Goal: Use online tool/utility: Utilize a website feature to perform a specific function

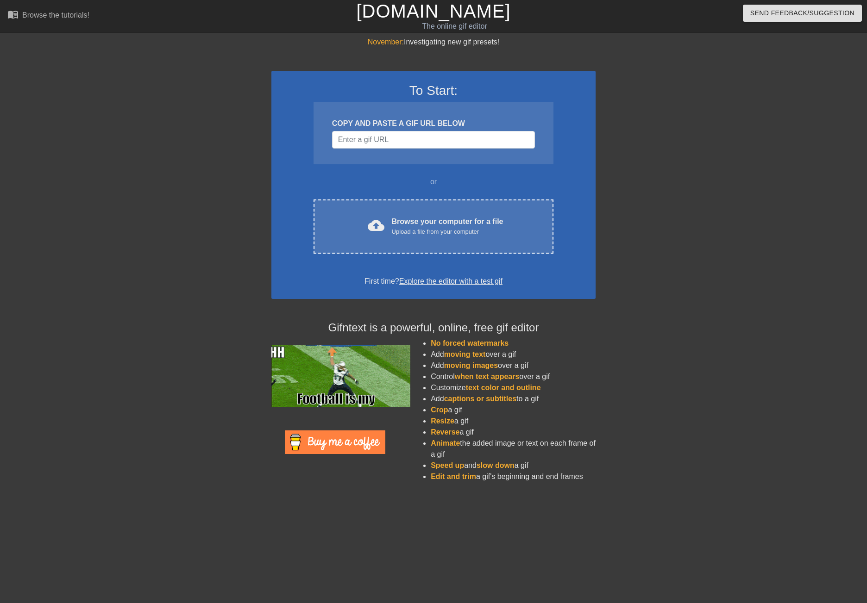
click at [367, 122] on div "COPY AND PASTE A GIF URL BELOW" at bounding box center [433, 123] width 203 height 11
click at [364, 134] on input "Username" at bounding box center [433, 140] width 203 height 18
paste input "[URL][DOMAIN_NAME]"
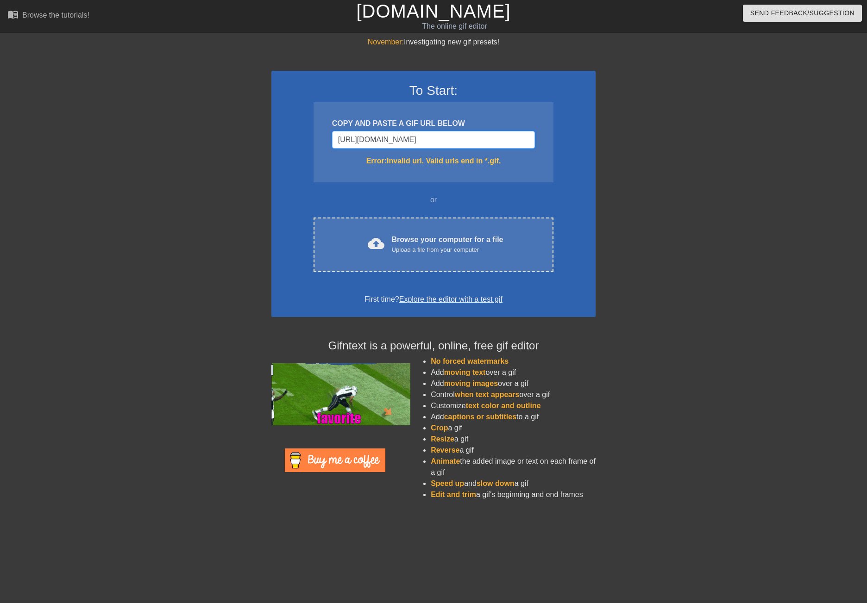
type input "[URL][DOMAIN_NAME]"
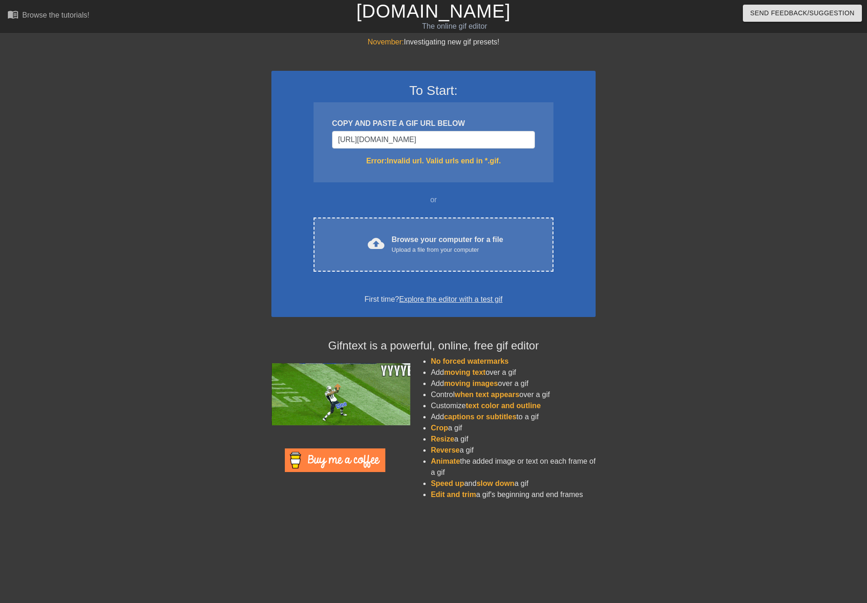
click at [295, 183] on div "To Start: COPY AND PASTE A GIF URL BELOW [URL][DOMAIN_NAME] Error: Invalid url.…" at bounding box center [433, 194] width 324 height 246
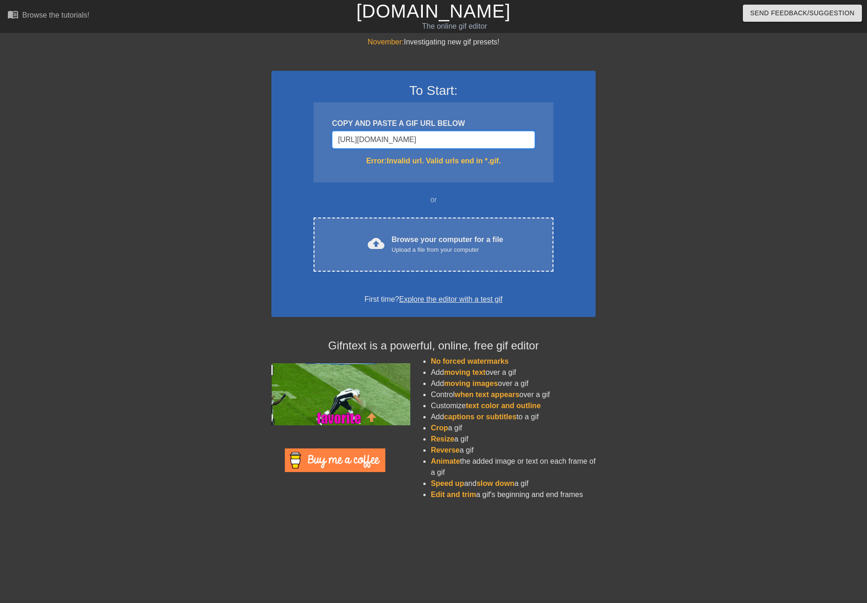
click at [510, 140] on input "[URL][DOMAIN_NAME]" at bounding box center [433, 140] width 203 height 18
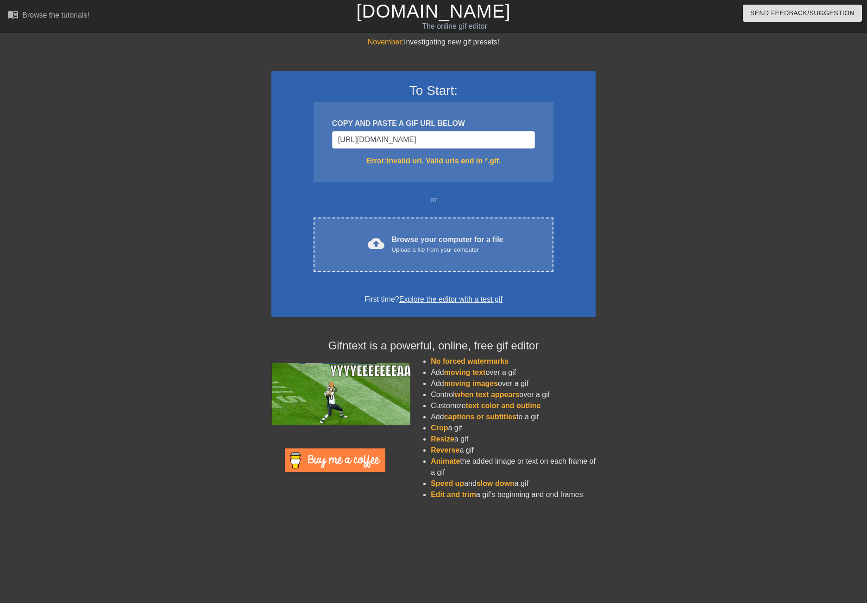
click at [717, 156] on div at bounding box center [676, 176] width 139 height 278
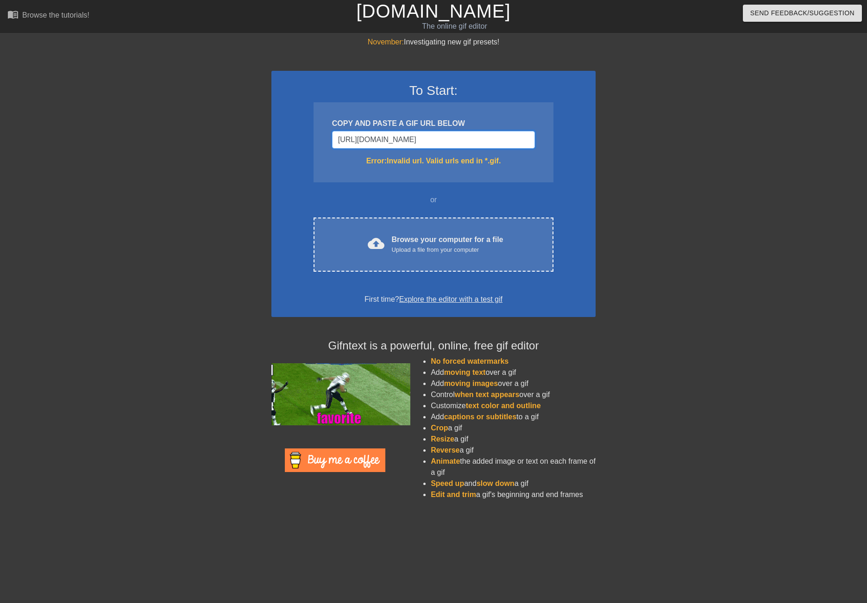
click at [522, 138] on input "[URL][DOMAIN_NAME]" at bounding box center [433, 140] width 203 height 18
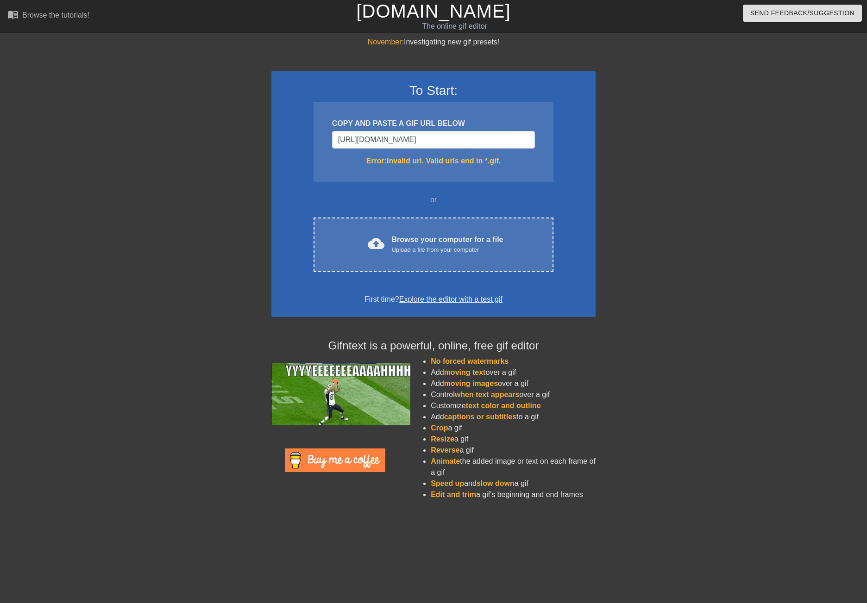
click at [682, 181] on div at bounding box center [676, 176] width 139 height 278
click at [465, 142] on input "[URL][DOMAIN_NAME]" at bounding box center [433, 140] width 203 height 18
click at [464, 141] on input "[URL][DOMAIN_NAME]" at bounding box center [433, 140] width 203 height 18
click at [464, 140] on input "[URL][DOMAIN_NAME]" at bounding box center [433, 140] width 203 height 18
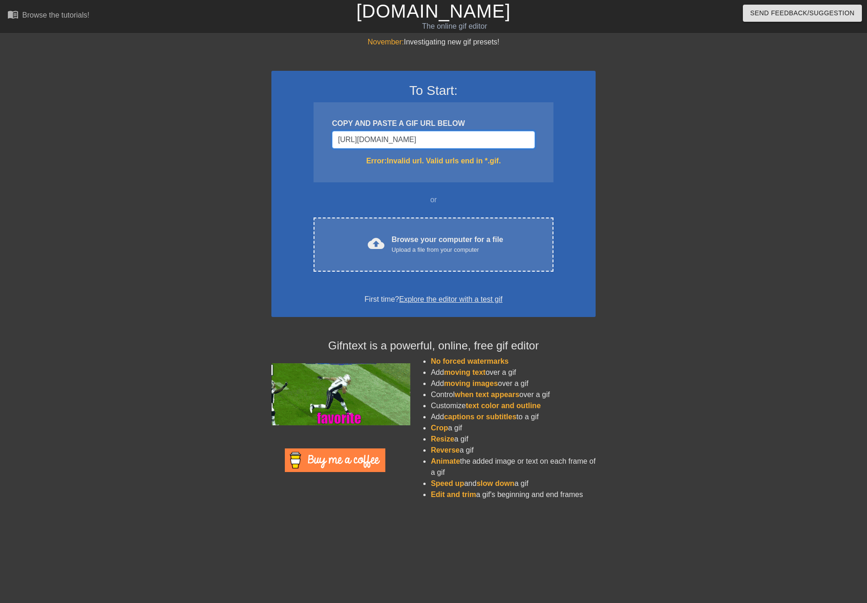
click at [464, 140] on input "[URL][DOMAIN_NAME]" at bounding box center [433, 140] width 203 height 18
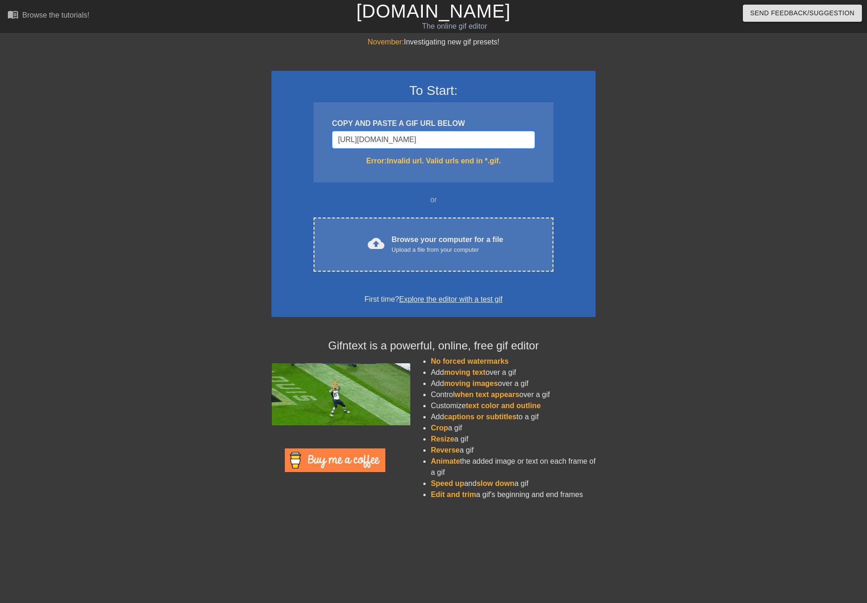
paste input "Username"
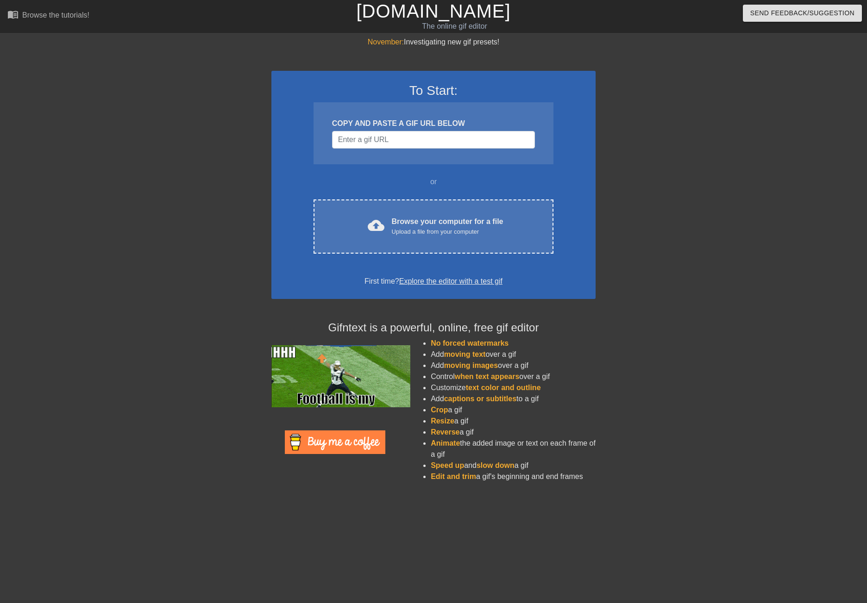
click at [564, 247] on div "To Start: COPY AND PASTE A GIF URL BELOW or cloud_upload Browse your computer f…" at bounding box center [433, 185] width 324 height 228
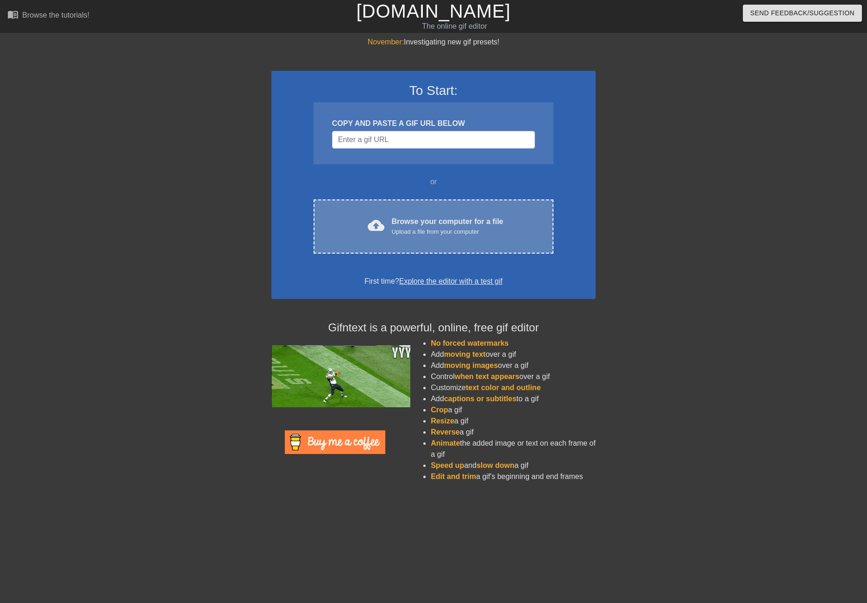
click at [454, 222] on div "Browse your computer for a file Upload a file from your computer" at bounding box center [448, 226] width 112 height 20
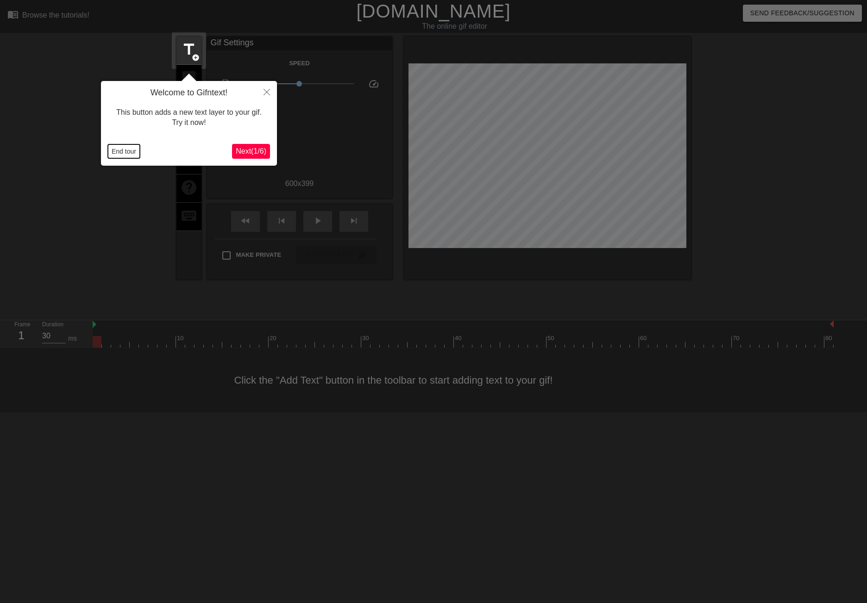
click at [134, 154] on button "End tour" at bounding box center [124, 151] width 32 height 14
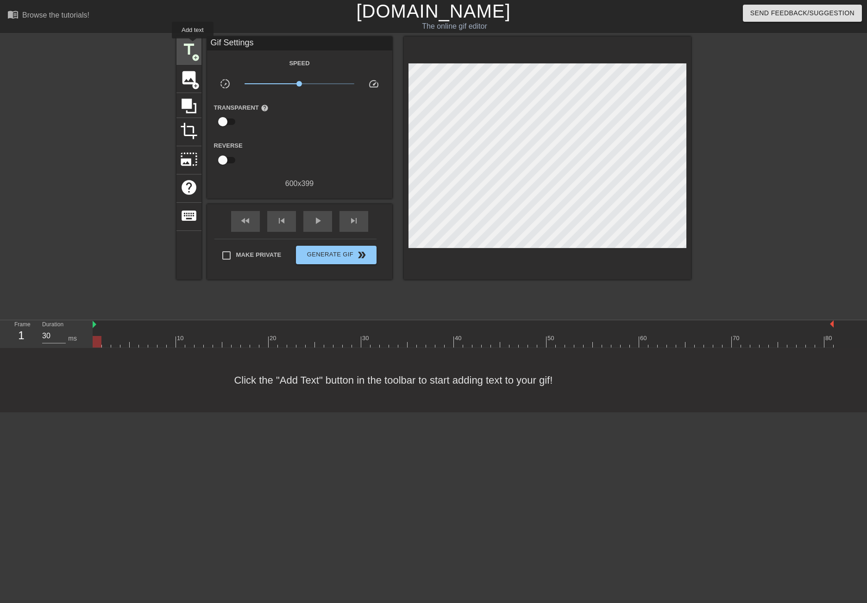
click at [188, 51] on span "title" at bounding box center [189, 50] width 18 height 18
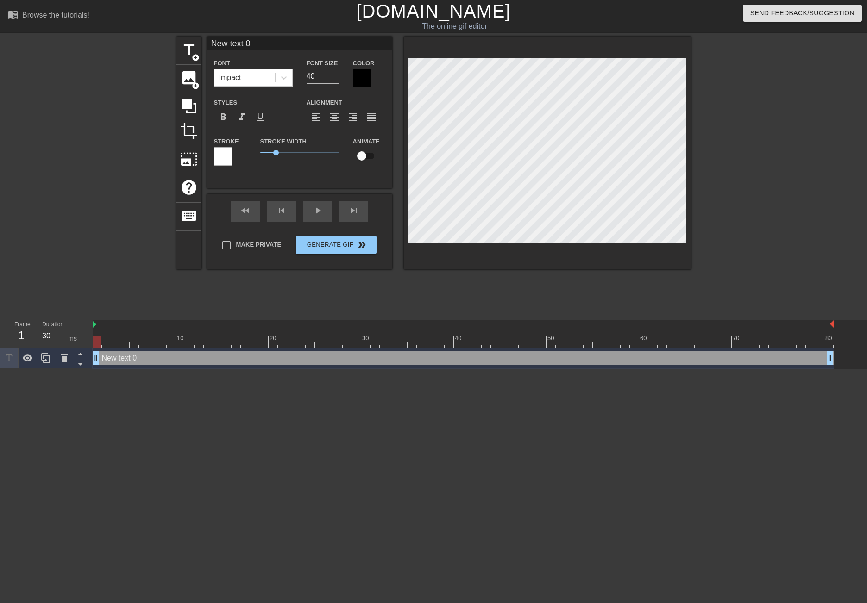
scroll to position [1, 1]
type input "T"
type textarea "T"
type input "Ti"
type textarea "Ti"
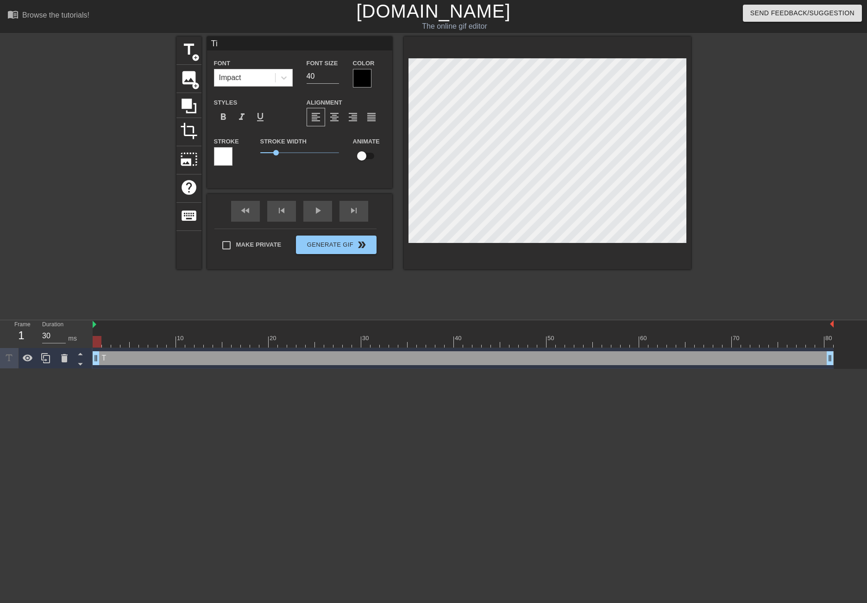
type input "[PERSON_NAME]"
type textarea "[PERSON_NAME]"
type input "[PERSON_NAME]"
type textarea "Timot"
type input "[PERSON_NAME]"
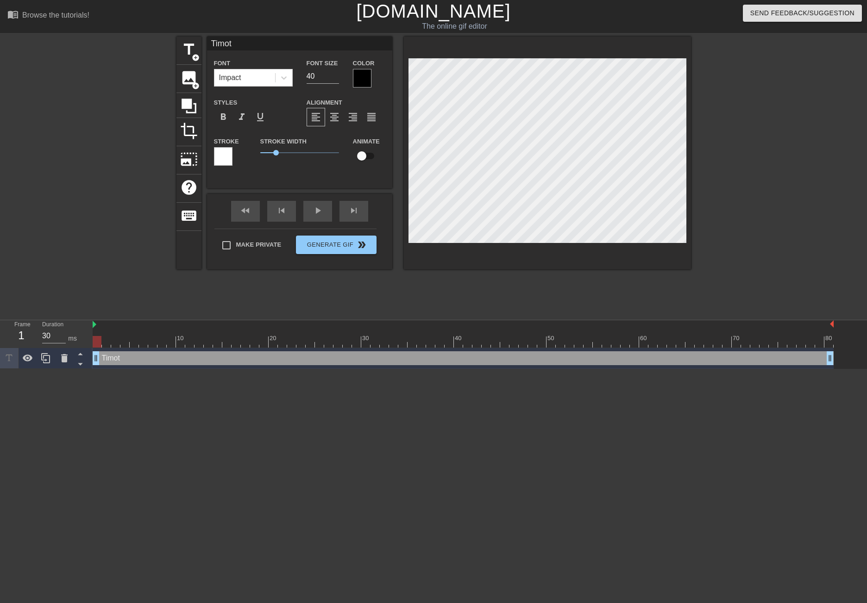
type textarea "[PERSON_NAME]"
type input "[PERSON_NAME]"
type textarea "[PERSON_NAME]"
click at [364, 156] on input "checkbox" at bounding box center [361, 156] width 53 height 18
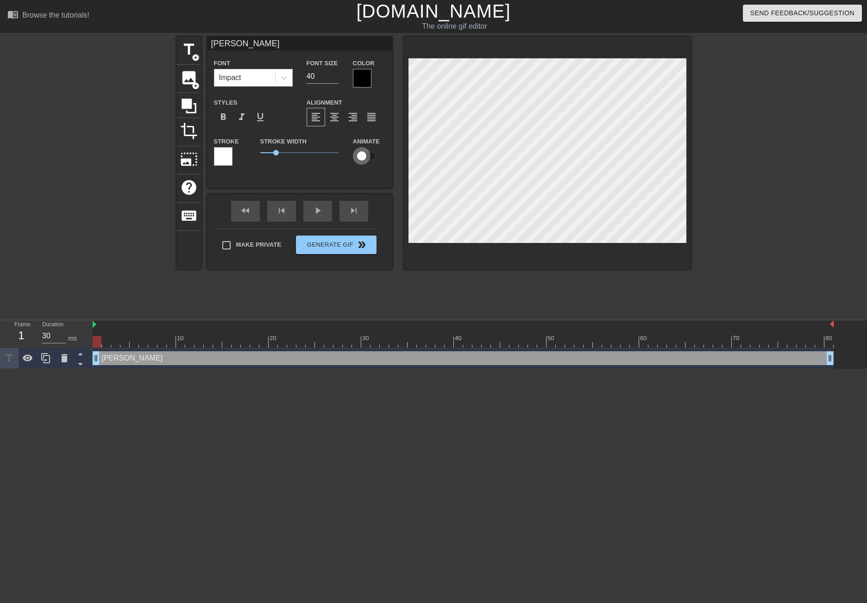
checkbox input "true"
type input "30"
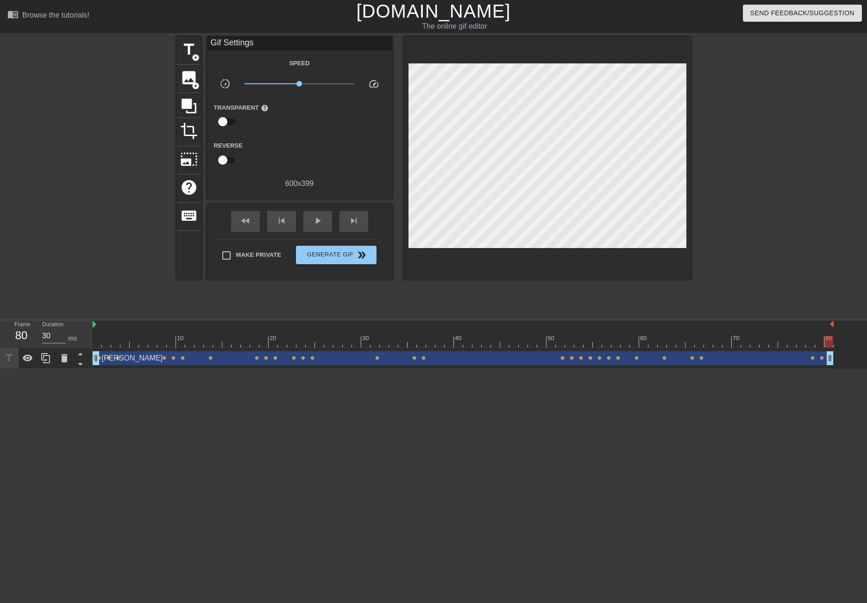
click at [274, 244] on div "Make Private Generate Gif double_arrow" at bounding box center [295, 257] width 162 height 37
click at [249, 252] on span "Make Private" at bounding box center [258, 255] width 45 height 9
click at [236, 252] on input "Make Private" at bounding box center [226, 255] width 19 height 19
checkbox input "true"
click at [336, 258] on span "Generate Gif double_arrow" at bounding box center [336, 255] width 73 height 11
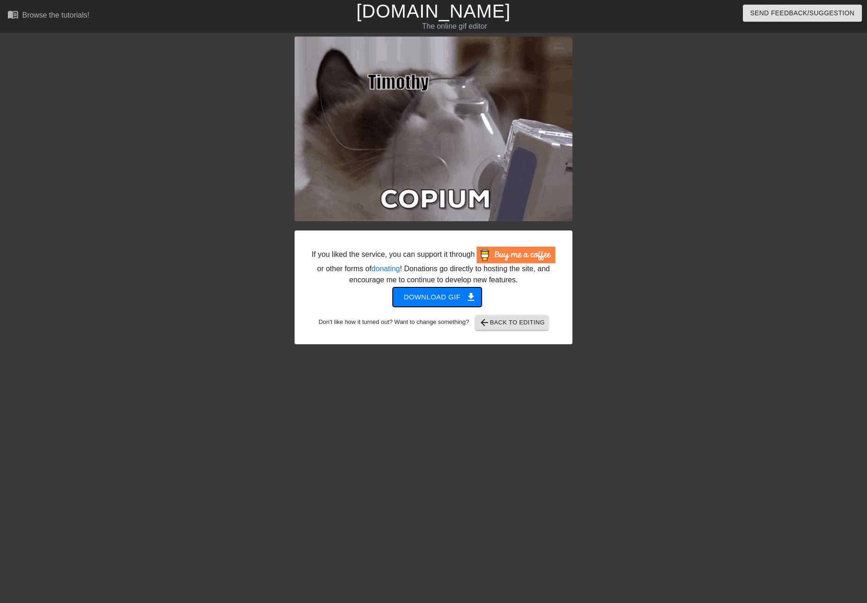
click at [445, 304] on button "Download gif get_app" at bounding box center [437, 297] width 89 height 19
